Goal: Information Seeking & Learning: Learn about a topic

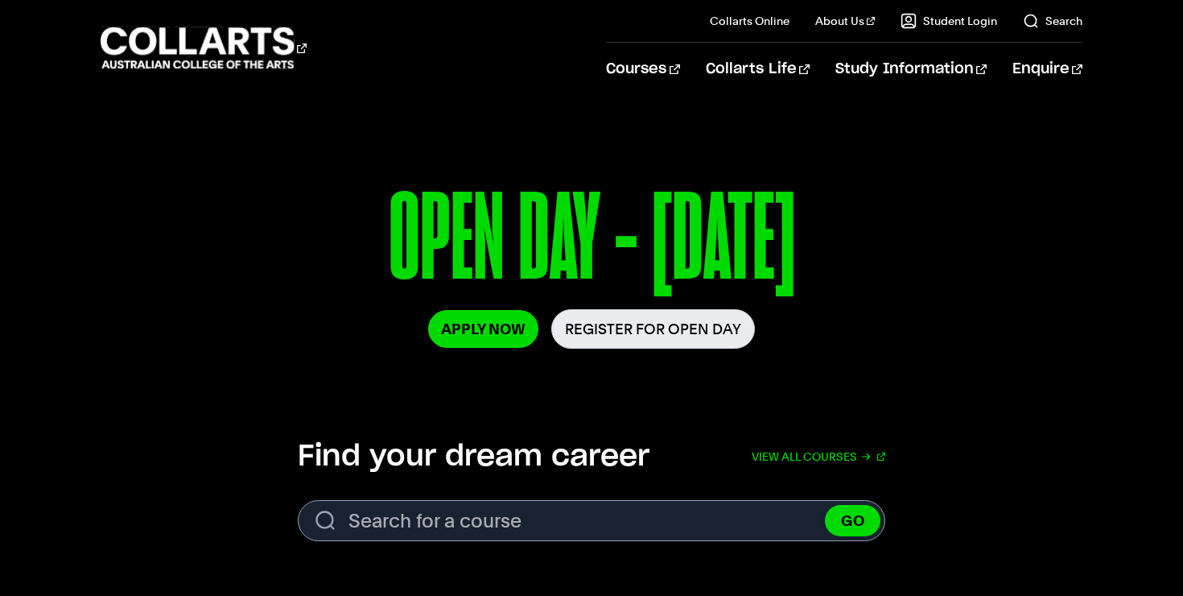
scroll to position [178, 0]
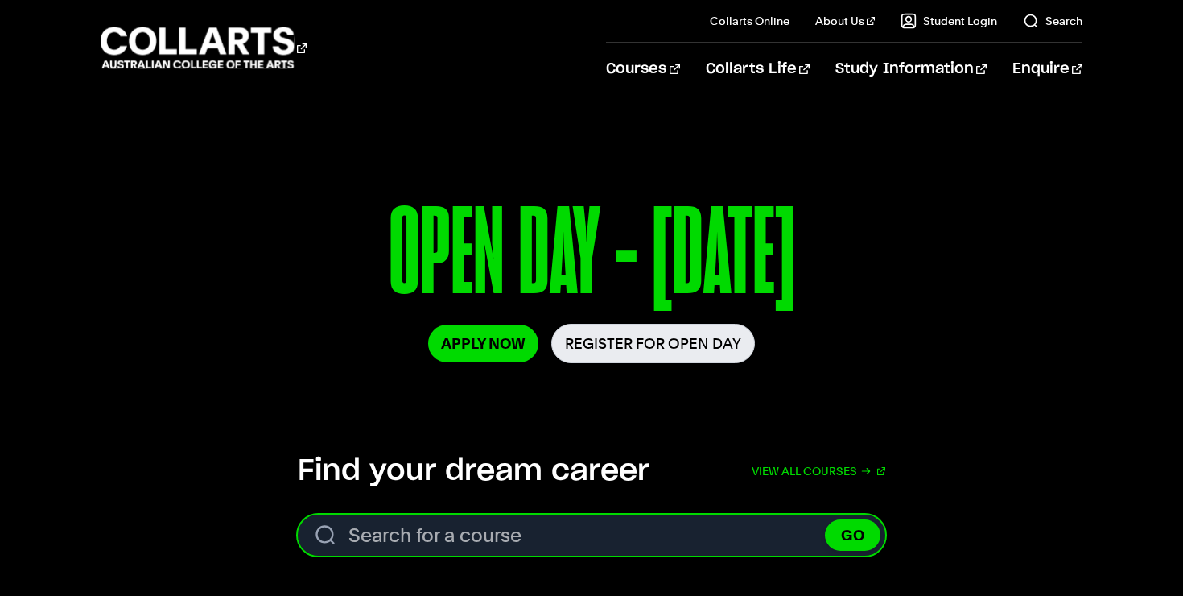
click at [593, 539] on input "Search for a course" at bounding box center [591, 534] width 587 height 41
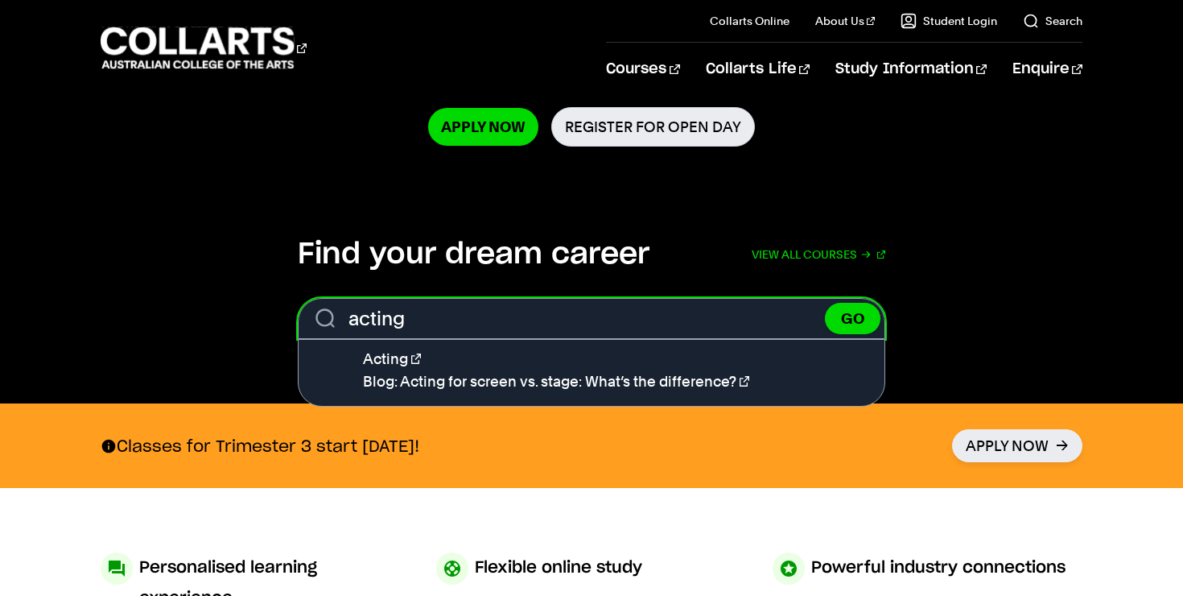
scroll to position [417, 0]
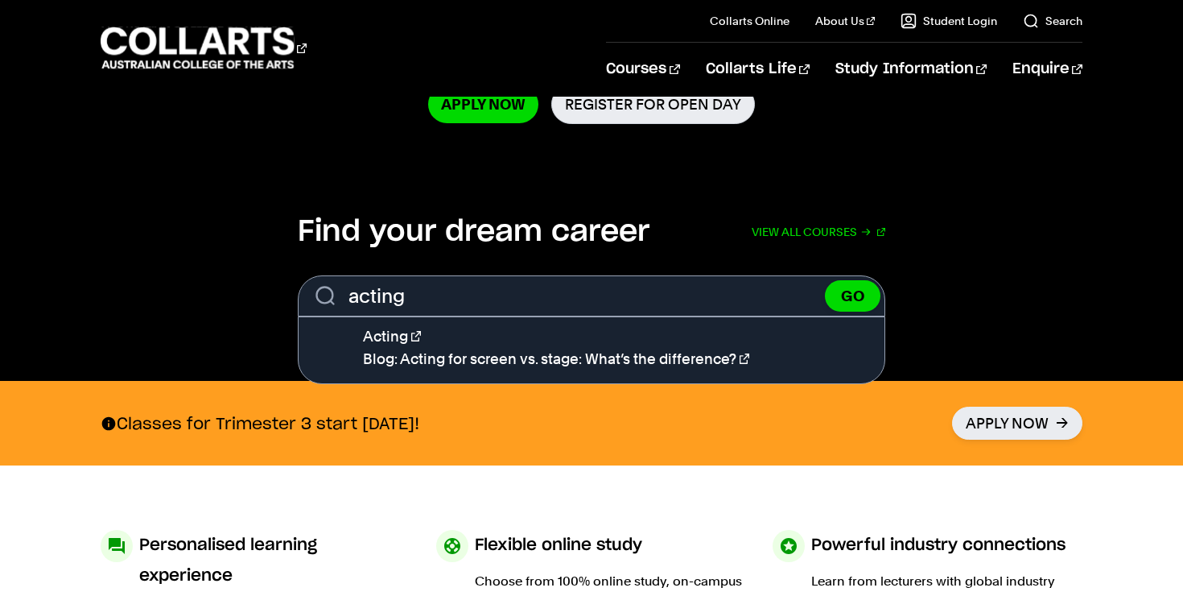
click at [545, 348] on li "Blog: Acting for screen vs. stage: What’s the difference?" at bounding box center [623, 359] width 521 height 23
click at [515, 352] on link "Blog: Acting for screen vs. stage: What’s the difference?" at bounding box center [556, 358] width 386 height 17
type input "Blog: Acting for screen vs. stage: What’s the difference?"
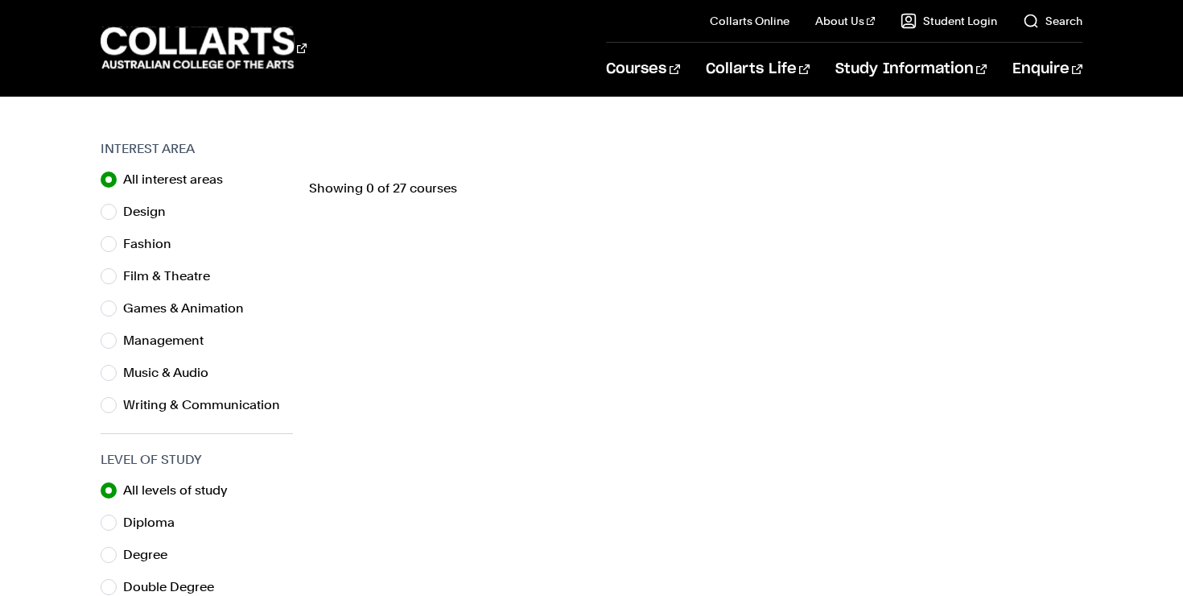
scroll to position [477, 0]
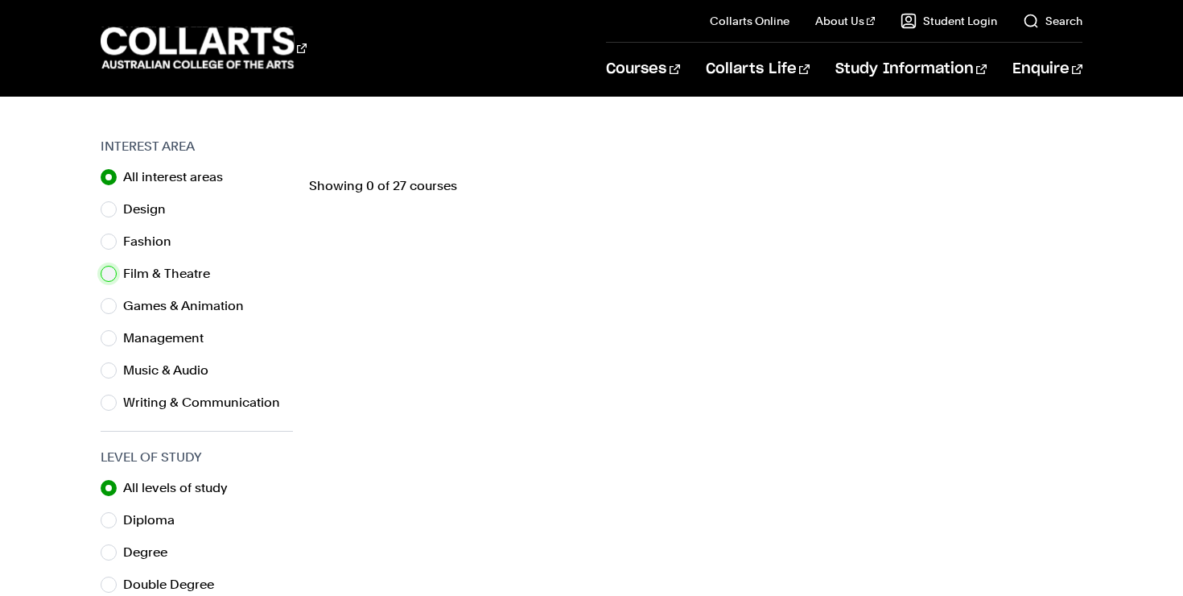
click at [107, 274] on input "Film & Theatre" at bounding box center [109, 274] width 16 height 16
radio input "true"
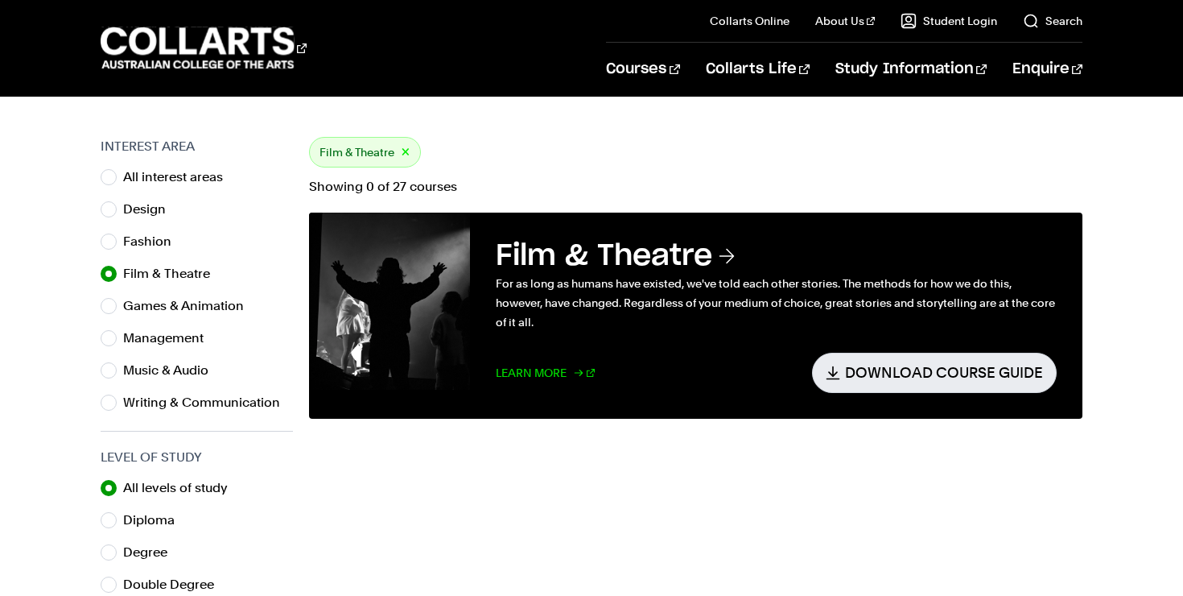
click at [575, 373] on link "Learn More" at bounding box center [545, 371] width 99 height 39
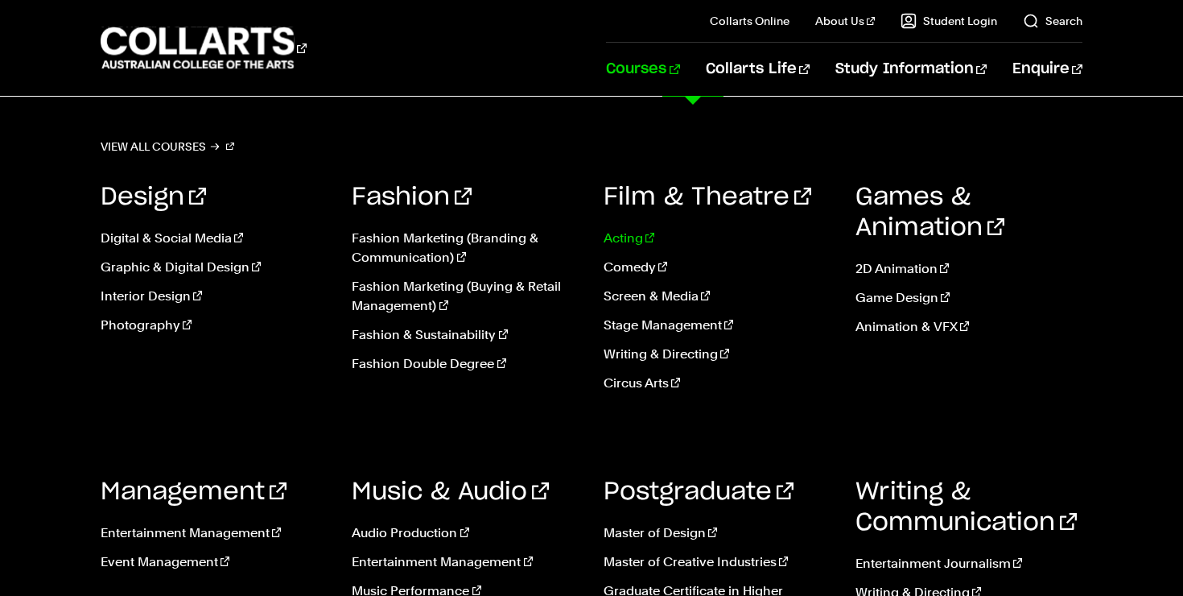
click at [634, 237] on link "Acting" at bounding box center [718, 238] width 228 height 19
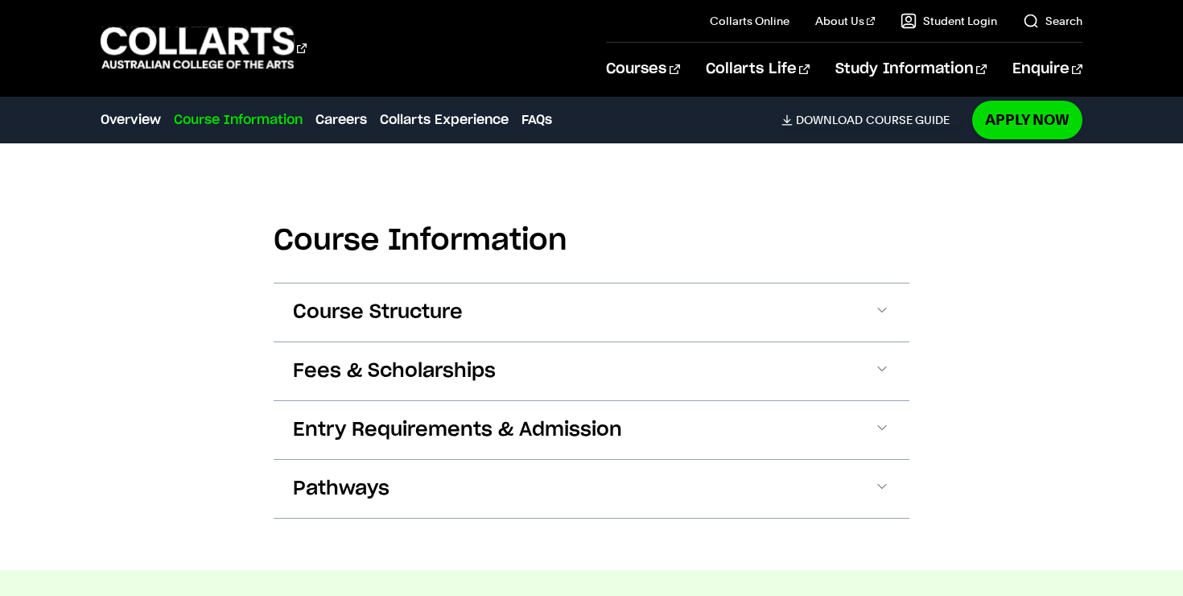
scroll to position [1494, 0]
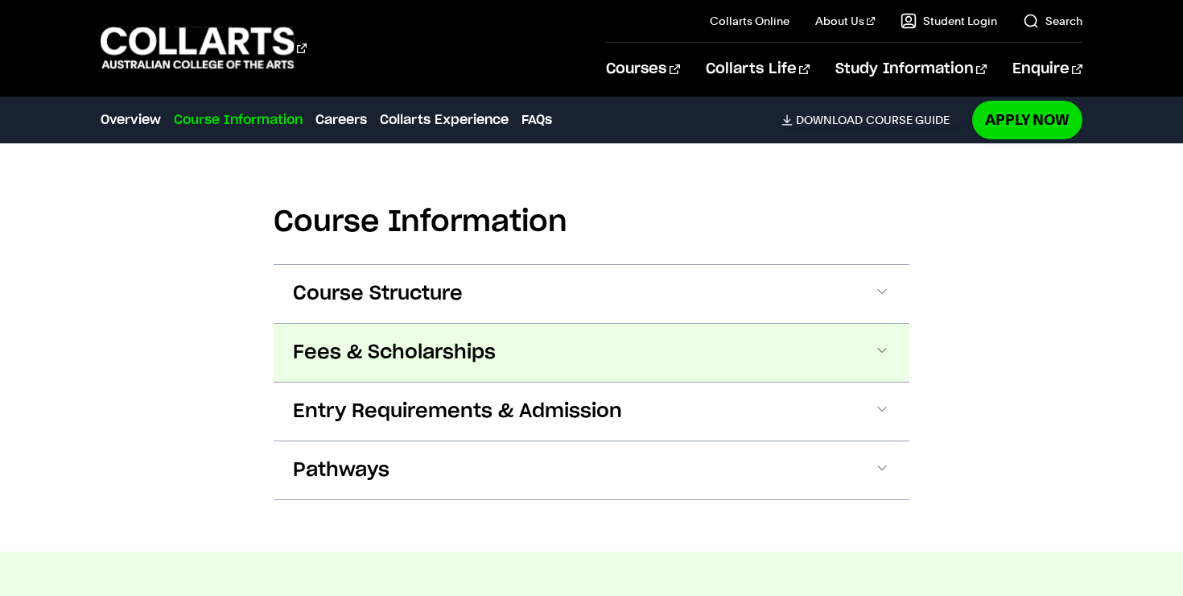
click at [529, 351] on button "Fees & Scholarships" at bounding box center [592, 353] width 636 height 58
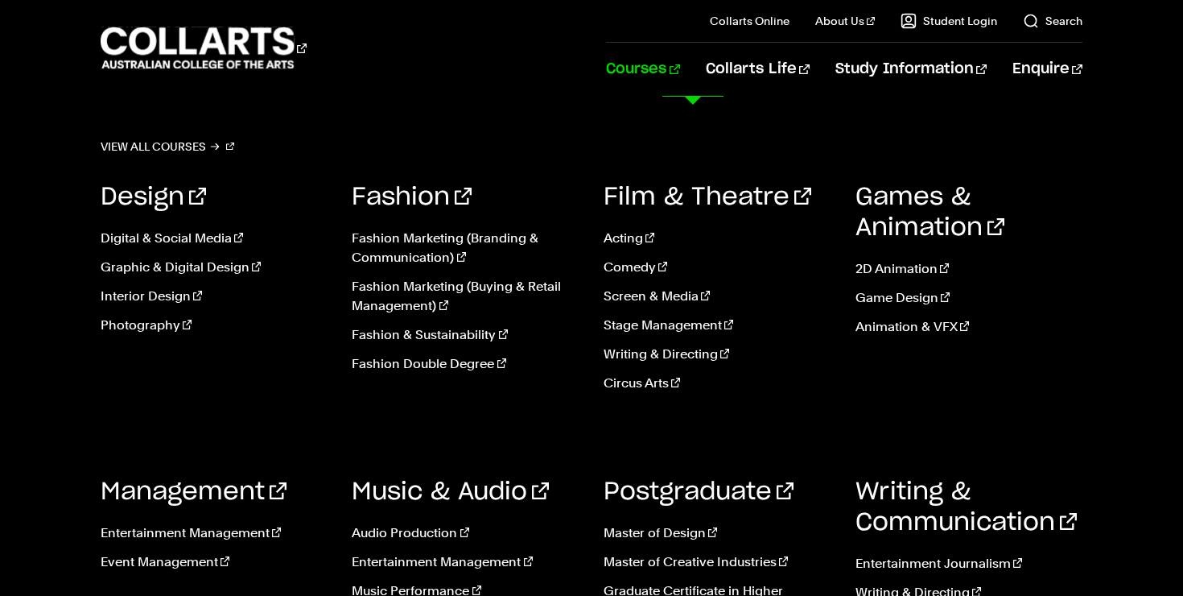
scroll to position [1428, 0]
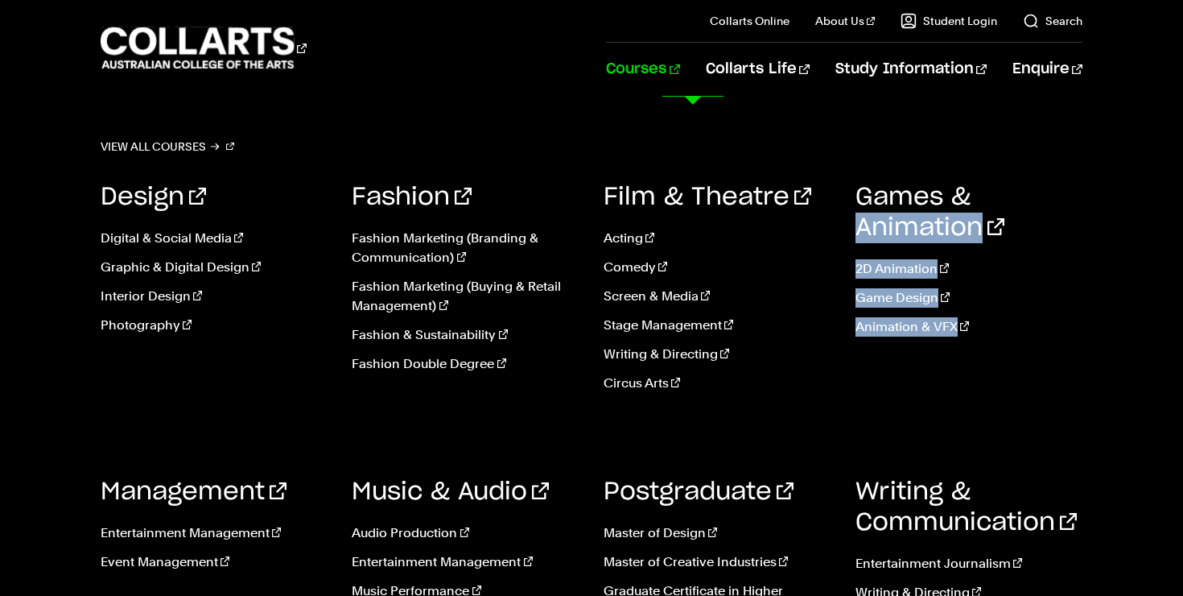
drag, startPoint x: 1054, startPoint y: 377, endPoint x: 1012, endPoint y: 148, distance: 233.1
click at [1015, 155] on div "View all courses Design Digital & Social Media Graphic & Digital Design Interio…" at bounding box center [591, 407] width 1183 height 620
click at [1059, 274] on link "2D Animation" at bounding box center [969, 268] width 228 height 19
click at [155, 232] on link "Digital & Social Media" at bounding box center [215, 238] width 228 height 19
click at [186, 230] on link "Digital & Social Media" at bounding box center [215, 238] width 228 height 19
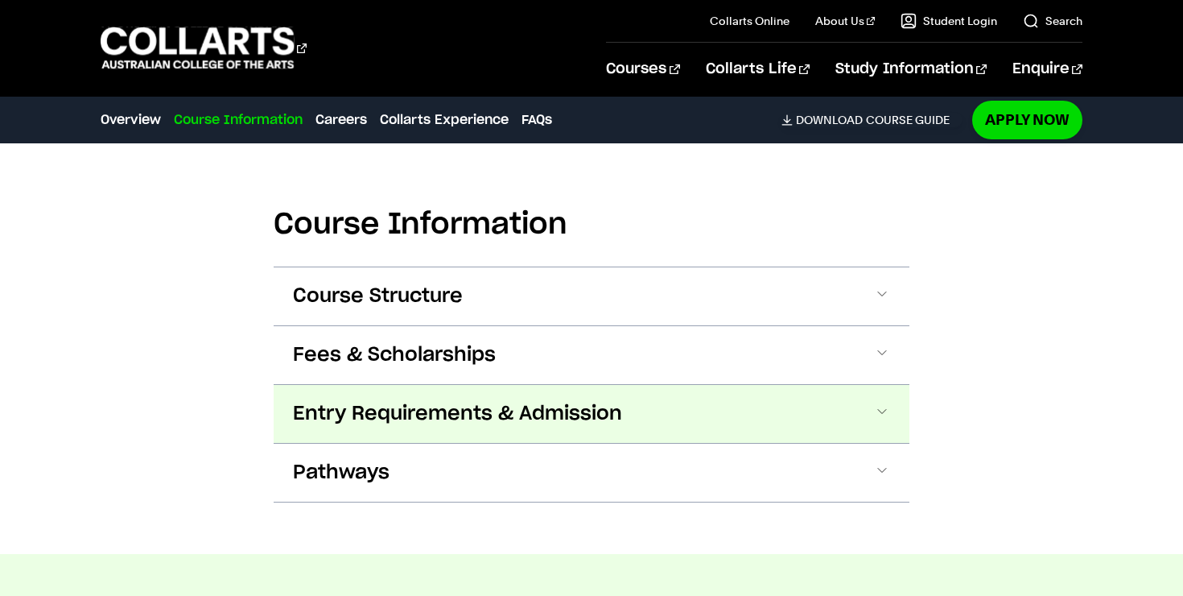
click at [497, 401] on span "Entry Requirements & Admission" at bounding box center [457, 414] width 329 height 26
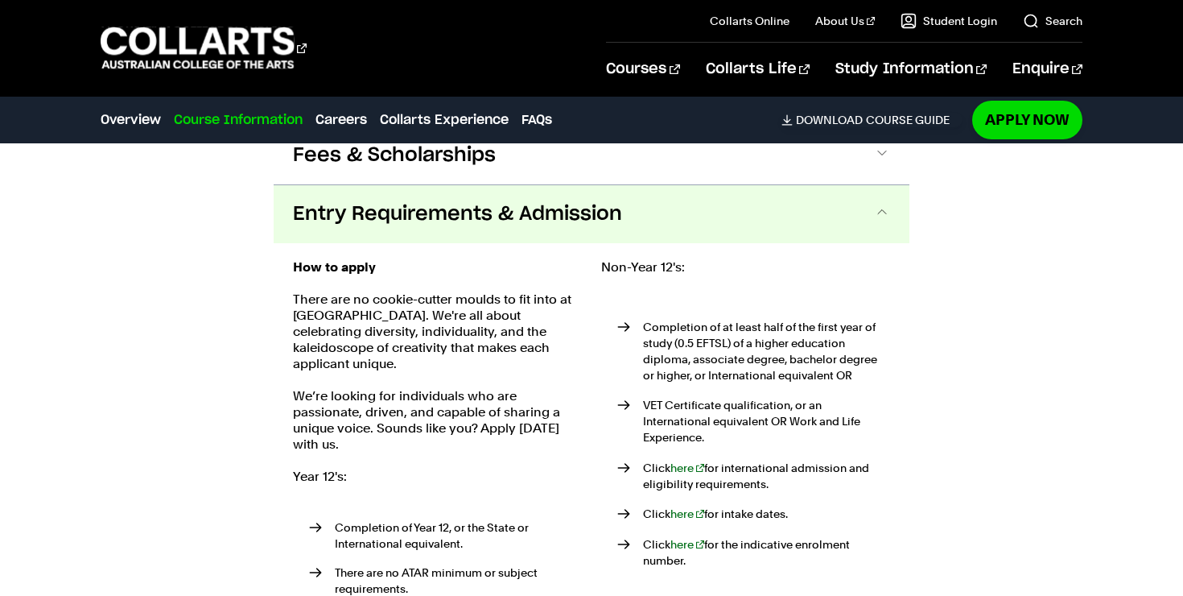
scroll to position [1818, 0]
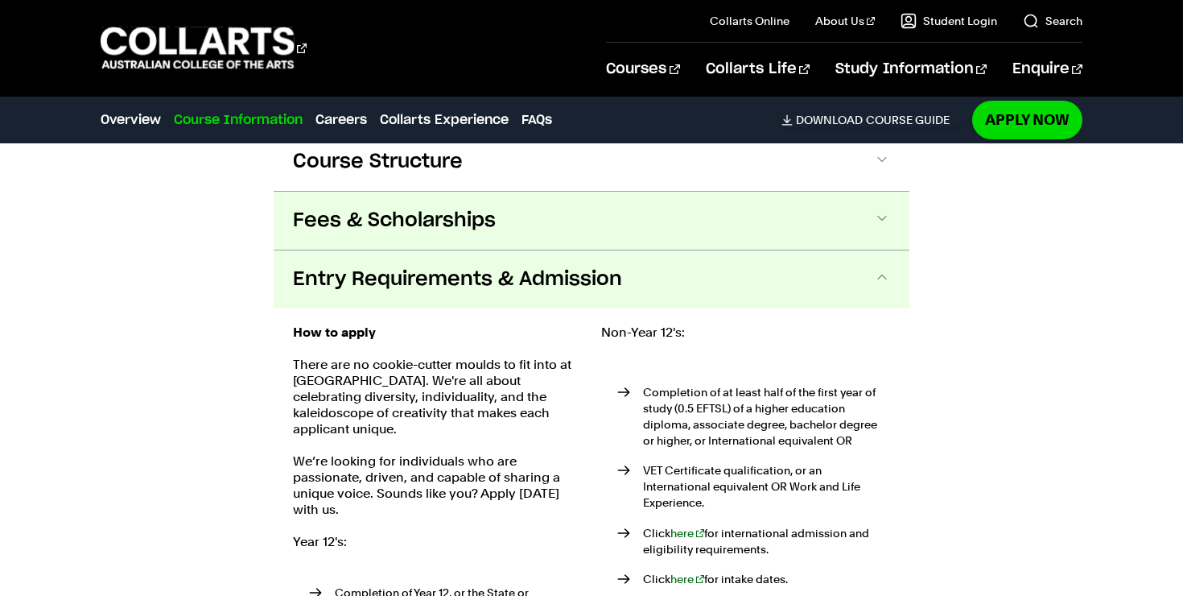
click at [445, 208] on span "Fees & Scholarships" at bounding box center [394, 221] width 203 height 26
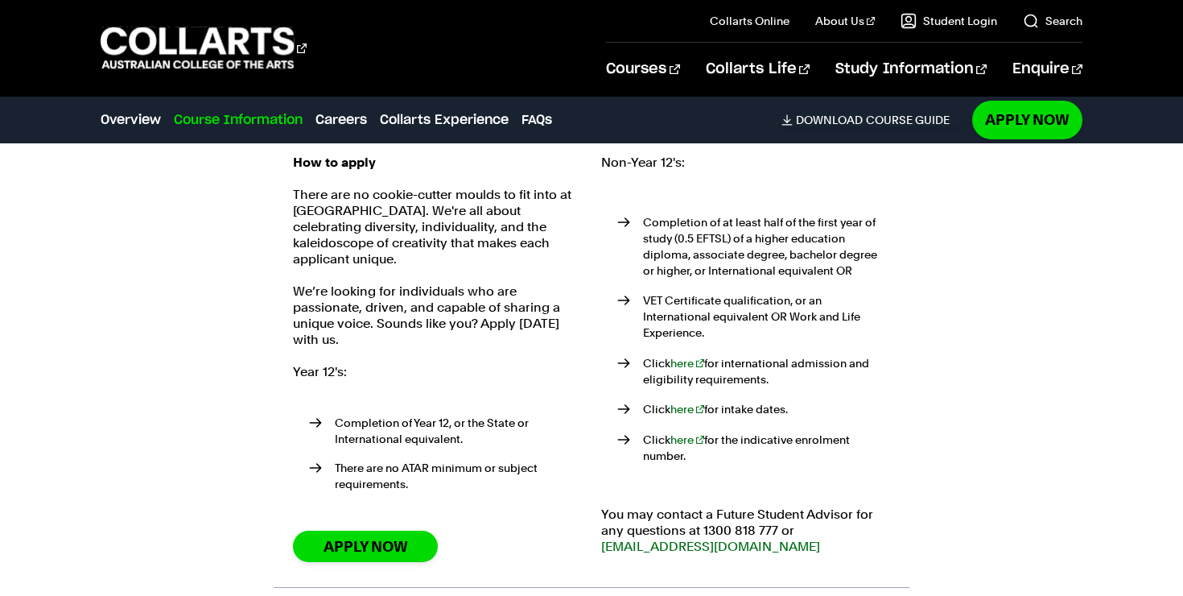
scroll to position [2385, 0]
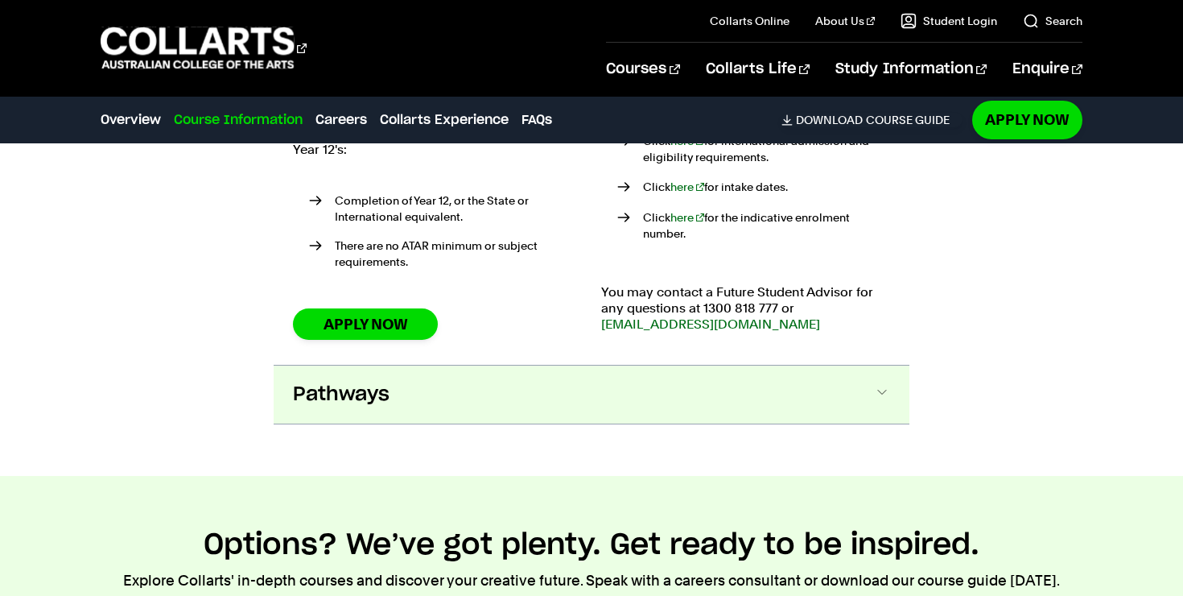
click at [626, 365] on button "Pathways" at bounding box center [592, 394] width 636 height 58
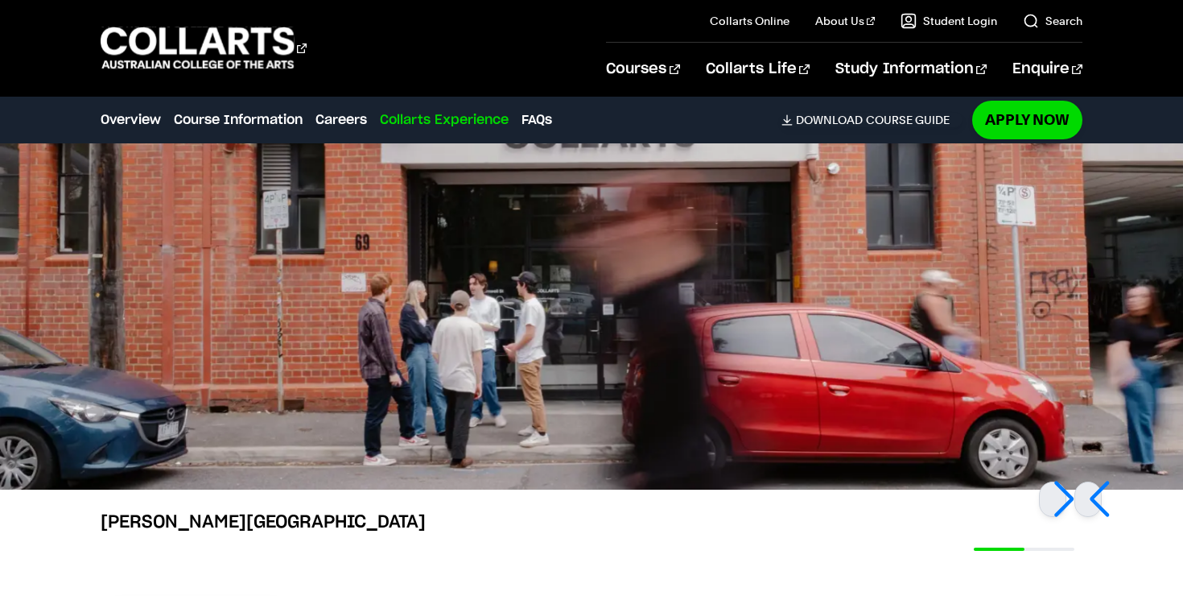
scroll to position [4590, 0]
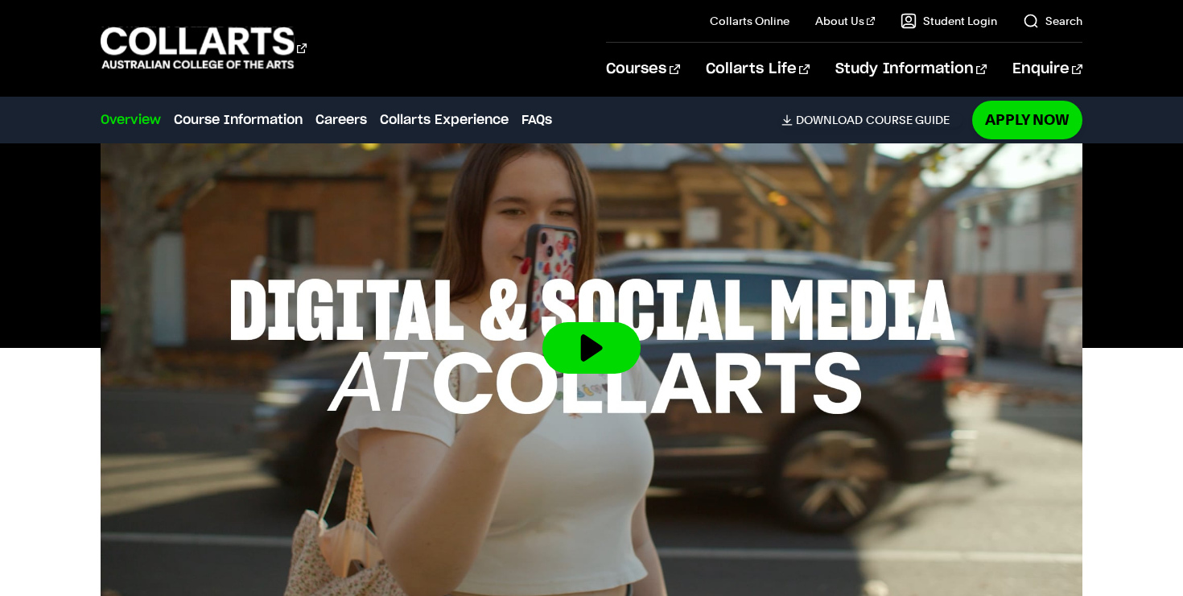
scroll to position [573, 0]
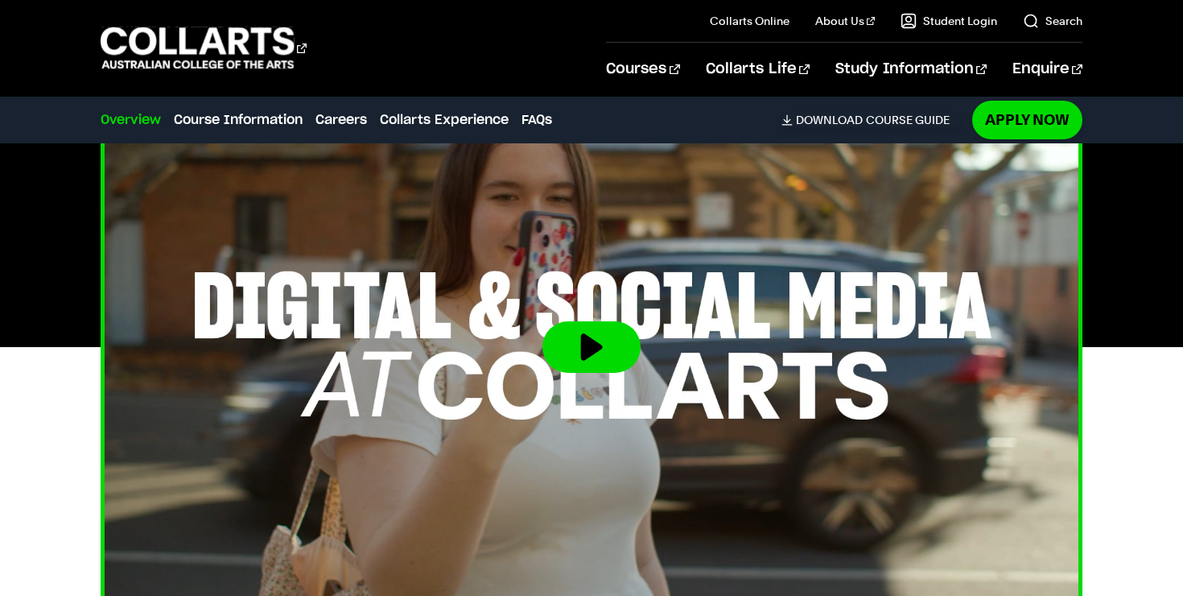
click at [585, 348] on button at bounding box center [591, 347] width 98 height 52
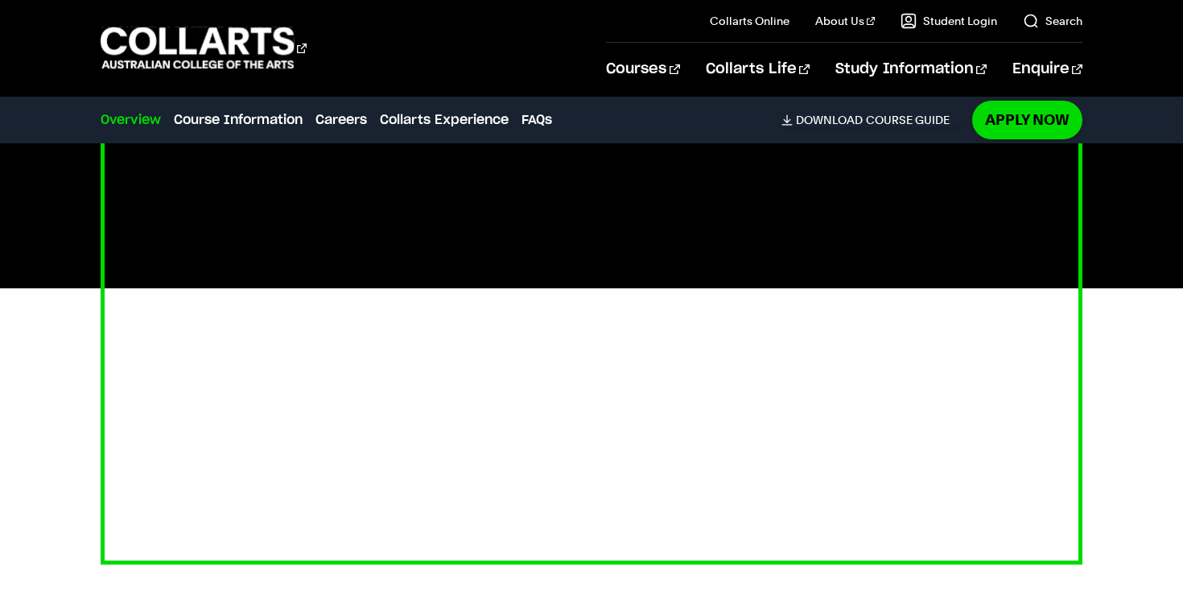
scroll to position [633, 0]
